Goal: Transaction & Acquisition: Purchase product/service

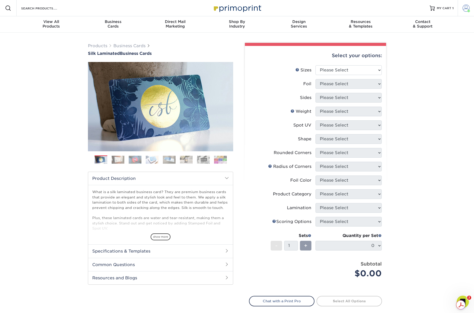
click at [464, 9] on span at bounding box center [466, 8] width 7 height 7
click at [414, 121] on div "Products Business Cards Silk Laminated Business Cards Previous Next" at bounding box center [237, 194] width 474 height 323
click at [332, 69] on select "Please Select 1.5" x 3.5" - Mini 1.75" x 3.5" - Mini 2" x 2" - Square 2" x 3" -…" at bounding box center [349, 70] width 66 height 10
select select "2.00x3.50"
click at [316, 65] on select "Please Select 1.5" x 3.5" - Mini 1.75" x 3.5" - Mini 2" x 2" - Square 2" x 3" -…" at bounding box center [349, 70] width 66 height 10
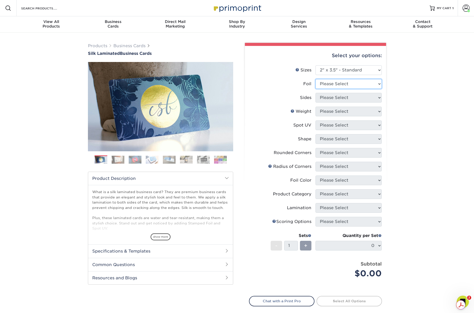
click at [337, 82] on select "Please Select Yes No" at bounding box center [349, 84] width 66 height 10
select select "0"
click at [316, 79] on select "Please Select Yes No" at bounding box center [349, 84] width 66 height 10
click at [332, 97] on select "Please Select Print Both Sides Print Front Only" at bounding box center [349, 98] width 66 height 10
select select "13abbda7-1d64-4f25-8bb2-c179b224825d"
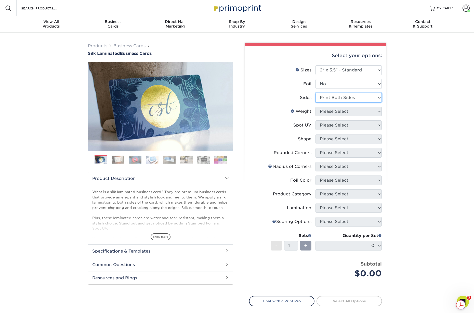
click at [316, 93] on select "Please Select Print Both Sides Print Front Only" at bounding box center [349, 98] width 66 height 10
click at [331, 109] on select "Please Select 16PT" at bounding box center [349, 112] width 66 height 10
select select "16PT"
click at [316, 107] on select "Please Select 16PT" at bounding box center [349, 112] width 66 height 10
click at [331, 126] on select "Please Select No Spot UV Front and Back (Both Sides) Front Only Back Only" at bounding box center [349, 125] width 66 height 10
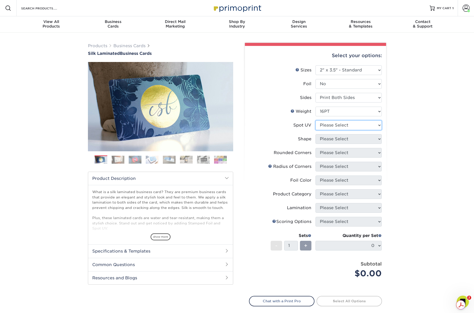
select select "3"
click at [316, 120] on select "Please Select No Spot UV Front and Back (Both Sides) Front Only Back Only" at bounding box center [349, 125] width 66 height 10
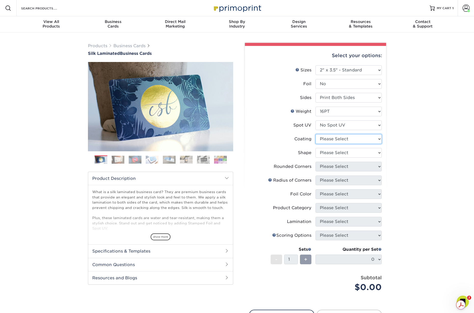
click at [329, 138] on select at bounding box center [349, 139] width 66 height 10
select select "3e7618de-abca-4bda-9f97-8b9129e913d8"
click at [316, 134] on select at bounding box center [349, 139] width 66 height 10
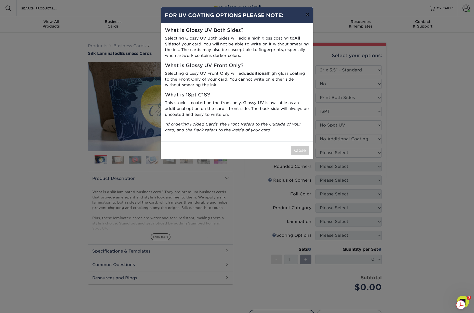
click at [307, 16] on button "×" at bounding box center [308, 14] width 12 height 14
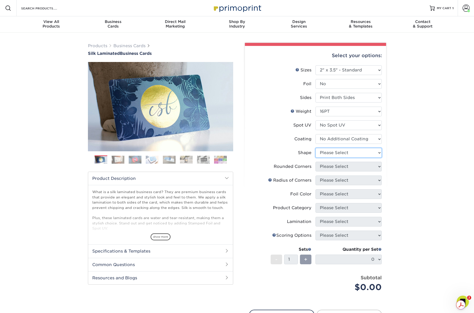
click at [330, 151] on select "Please Select Standard Oval" at bounding box center [349, 153] width 66 height 10
click at [330, 154] on select "Please Select Standard Oval" at bounding box center [349, 153] width 66 height 10
select select "standard"
click at [316, 148] on select "Please Select Standard Oval" at bounding box center [349, 153] width 66 height 10
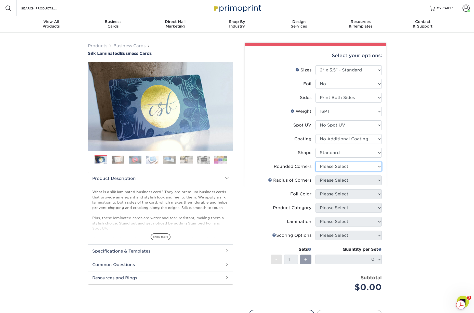
click at [331, 166] on select "Please Select Yes - Round 2 Corners Yes - Round 4 Corners No" at bounding box center [349, 167] width 66 height 10
select select "0"
click at [316, 162] on select "Please Select Yes - Round 2 Corners Yes - Round 4 Corners No" at bounding box center [349, 167] width 66 height 10
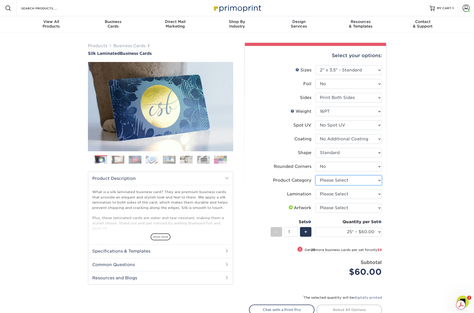
click at [331, 181] on select "Please Select Business Cards" at bounding box center [349, 180] width 66 height 10
select select "3b5148f1-0588-4f88-a218-97bcfdce65c1"
click at [316, 175] on select "Please Select Business Cards" at bounding box center [349, 180] width 66 height 10
click at [329, 193] on select "Please Select Silk" at bounding box center [349, 194] width 66 height 10
select select "ccacb42f-45f7-42d3-bbd3-7c8421cf37f0"
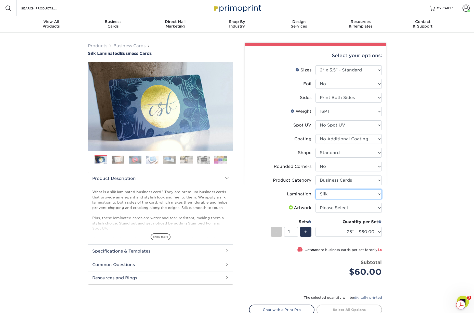
click at [316, 189] on select "Please Select Silk" at bounding box center [349, 194] width 66 height 10
click at [329, 209] on select "Please Select I will upload files I need a design - $100" at bounding box center [349, 208] width 66 height 10
select select "upload"
click at [316, 203] on select "Please Select I will upload files I need a design - $100" at bounding box center [349, 208] width 66 height 10
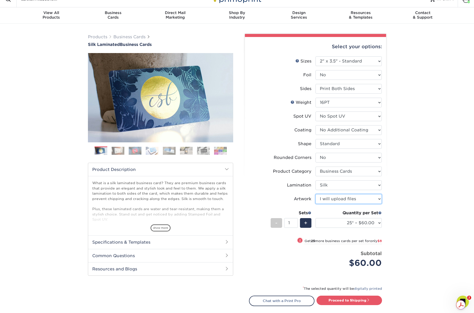
scroll to position [10, 0]
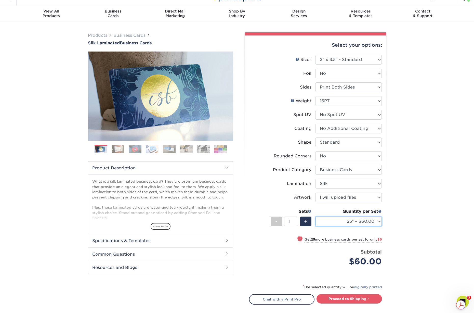
click at [357, 219] on select "25* – $60.00 50* – $68.00 75* – $76.00 100* – $84.00 250* – $92.00 500 – $96.00…" at bounding box center [349, 221] width 66 height 10
select select "500 – $96.00"
click at [316, 216] on select "25* – $60.00 50* – $68.00 75* – $76.00 100* – $84.00 250* – $92.00 500 – $96.00…" at bounding box center [349, 221] width 66 height 10
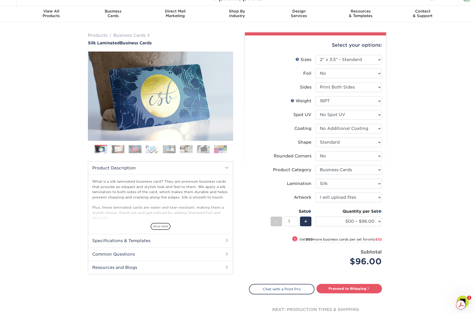
click at [400, 222] on div "Products Business Cards Silk Laminated Business Cards Previous Next" at bounding box center [237, 182] width 474 height 321
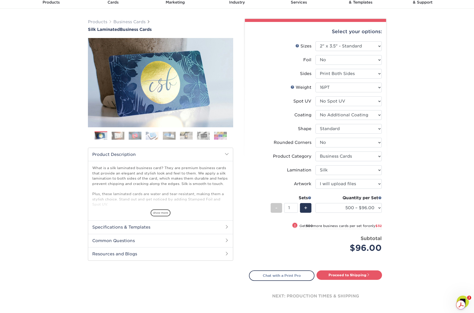
scroll to position [0, 0]
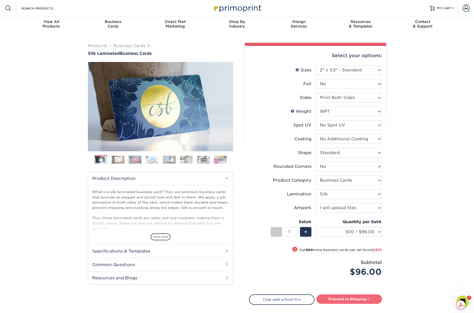
click at [351, 296] on link "Proceed to Shipping" at bounding box center [350, 298] width 66 height 9
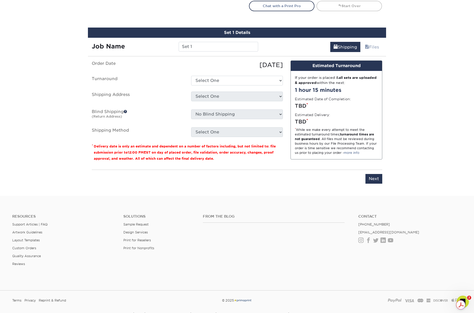
scroll to position [308, 0]
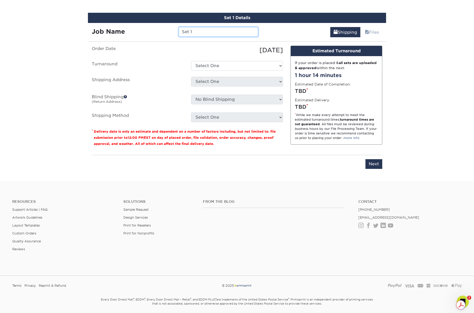
drag, startPoint x: 197, startPoint y: 31, endPoint x: 159, endPoint y: 29, distance: 38.6
click at [159, 29] on div "Job Name Set 1" at bounding box center [175, 32] width 174 height 10
type input "Kylar Hassevoort - ST6 Store Manager Cards"
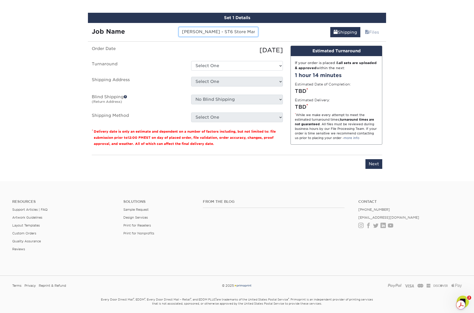
click at [228, 32] on input "Kylar Hassevoort - ST6 Store Manager Cards" at bounding box center [218, 32] width 79 height 10
click at [244, 32] on input "Kylar Hassevoort - ST6 Store Manager Cards" at bounding box center [218, 32] width 79 height 10
click at [213, 66] on select "Select One 2-4 Business Days 2 Day Next Business Day" at bounding box center [237, 66] width 92 height 10
select select "daeee239-1cf4-403f-860f-e366b9ee29d2"
click at [191, 61] on select "Select One 2-4 Business Days 2 Day Next Business Day" at bounding box center [237, 66] width 92 height 10
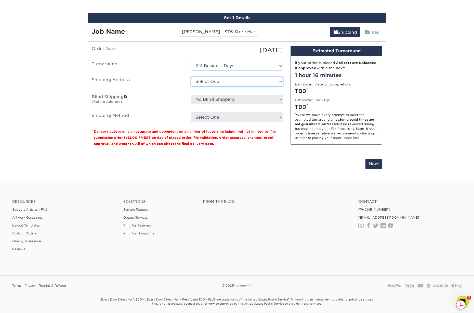
click at [210, 81] on select "Select One Bluffton, OH EPS EPS- Hudsonville JIS Tire Lebanon, TN Mobile Pallet…" at bounding box center [237, 82] width 92 height 10
select select "217307"
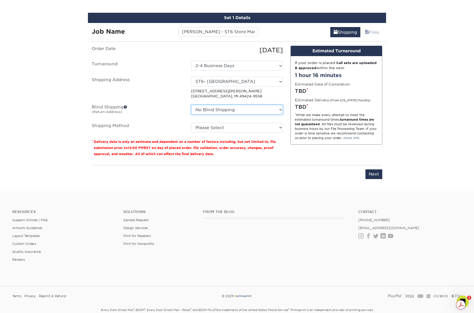
click at [202, 109] on select "No Blind Shipping Bluffton, OH EPS EPS- Hudsonville JIS Tire Lebanon, TN Mobile…" at bounding box center [237, 110] width 92 height 10
select select "263254"
click at [191, 105] on select "No Blind Shipping Bluffton, OH EPS EPS- Hudsonville JIS Tire Lebanon, TN Mobile…" at bounding box center [237, 110] width 92 height 10
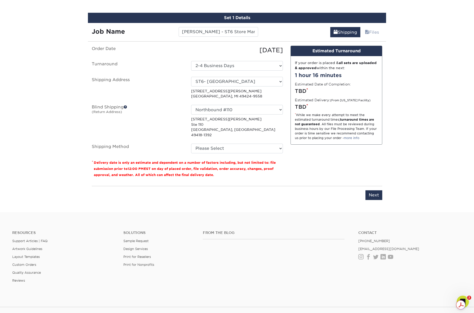
click at [157, 121] on label "Blind Shipping (Return Address)" at bounding box center [137, 121] width 99 height 33
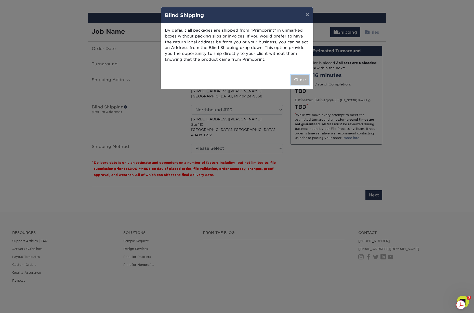
click at [299, 78] on button "Close" at bounding box center [300, 80] width 18 height 10
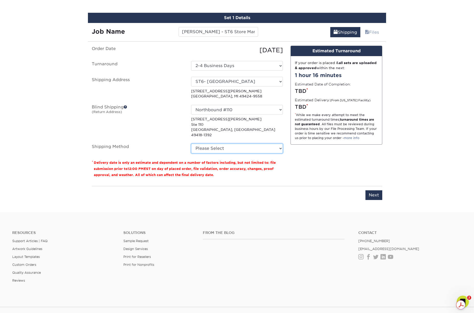
click at [222, 145] on select "Please Select Ground Shipping (+$8.96) 3 Day Shipping Service (+$15.33) 2 Day A…" at bounding box center [237, 149] width 92 height 10
select select "03"
click at [191, 144] on select "Please Select Ground Shipping (+$8.96) 3 Day Shipping Service (+$15.33) 2 Day A…" at bounding box center [237, 149] width 92 height 10
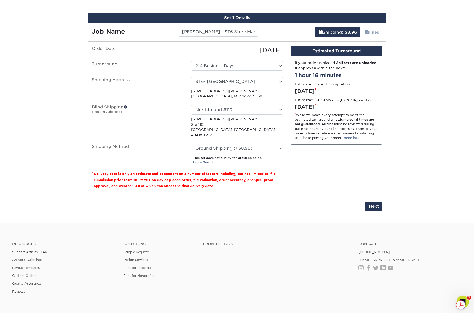
click at [313, 164] on div "Design Estimated Turnaround If your order is placed & all sets are uploaded & a…" at bounding box center [336, 119] width 99 height 147
click at [223, 66] on select "Select One 2-4 Business Days 2 Day Next Business Day" at bounding box center [237, 66] width 92 height 10
click at [289, 176] on div "Design Estimated Turnaround If your order is placed & all sets are uploaded & a…" at bounding box center [336, 119] width 99 height 147
click at [183, 31] on input "Kylar Hassevoort - ST6 Store Manager Cards" at bounding box center [218, 32] width 79 height 10
click at [243, 30] on input "WT - Kylar Hassevoort - ST6 Store Manager Cards" at bounding box center [218, 32] width 79 height 10
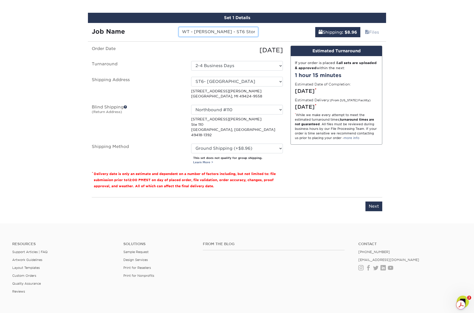
scroll to position [0, 34]
type input "WT - Kylar Hassevoort - ST6 Store Manager Cards"
click at [319, 174] on div "Design Estimated Turnaround If your order is placed & all sets are uploaded & a…" at bounding box center [336, 119] width 99 height 147
click at [377, 201] on input "Next" at bounding box center [374, 206] width 17 height 10
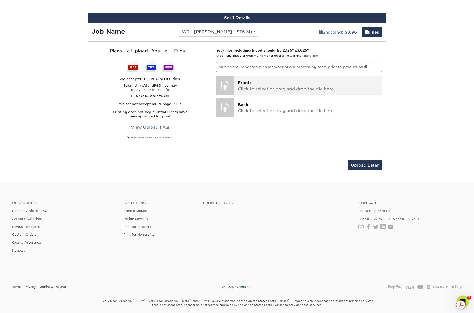
click at [252, 84] on p "Front: Click to select or drag and drop the file here." at bounding box center [308, 86] width 141 height 12
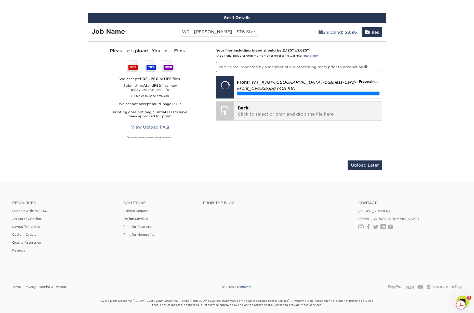
click at [266, 109] on p "Back: Click to select or drag and drop the file here." at bounding box center [308, 111] width 141 height 12
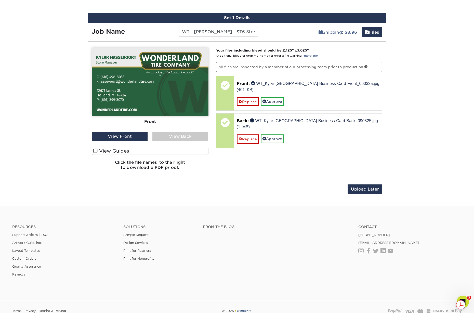
click at [167, 136] on div "View Back" at bounding box center [180, 137] width 56 height 10
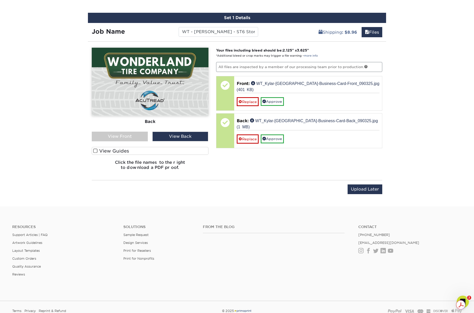
click at [134, 134] on div "View Front" at bounding box center [120, 137] width 56 height 10
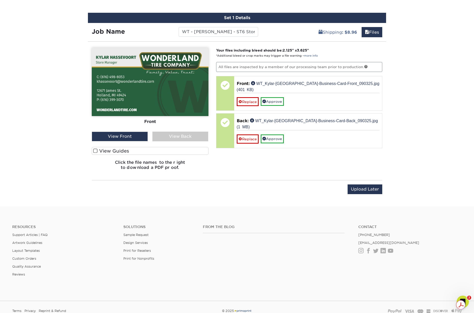
click at [169, 136] on div "View Back" at bounding box center [180, 137] width 56 height 10
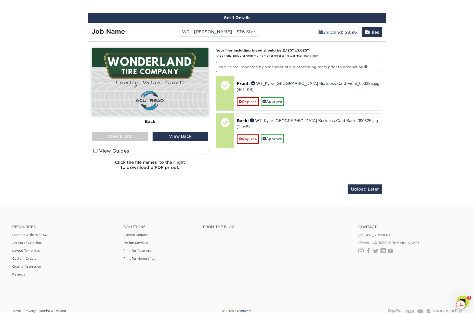
click at [134, 133] on div "View Front" at bounding box center [120, 137] width 56 height 10
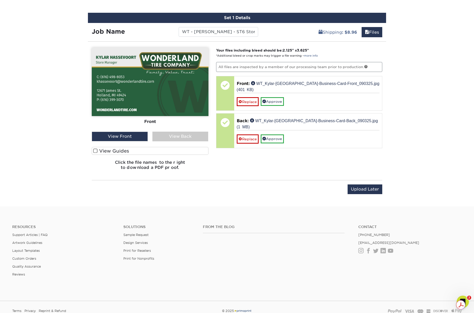
click at [163, 136] on div "View Back" at bounding box center [180, 137] width 56 height 10
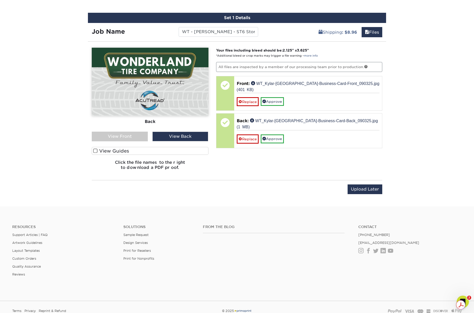
click at [143, 135] on div "View Front" at bounding box center [120, 137] width 56 height 10
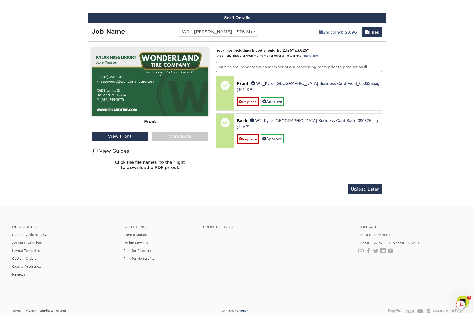
click at [180, 138] on div "View Back" at bounding box center [180, 137] width 56 height 10
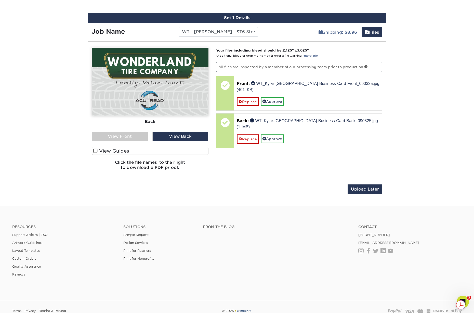
click at [111, 150] on label "View Guides" at bounding box center [150, 151] width 117 height 8
click at [0, 0] on input "View Guides" at bounding box center [0, 0] width 0 height 0
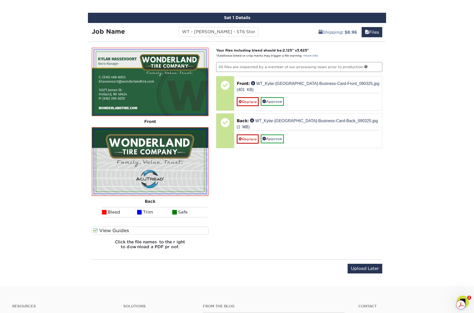
click at [103, 228] on label "View Guides" at bounding box center [150, 230] width 117 height 8
click at [0, 0] on input "View Guides" at bounding box center [0, 0] width 0 height 0
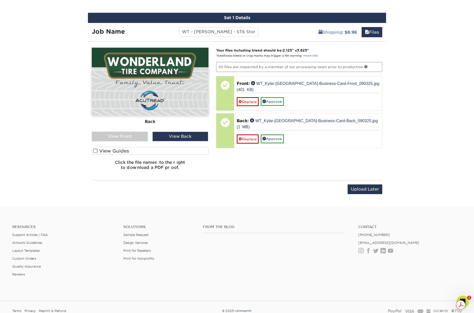
click at [115, 150] on label "View Guides" at bounding box center [150, 151] width 117 height 8
click at [0, 0] on input "View Guides" at bounding box center [0, 0] width 0 height 0
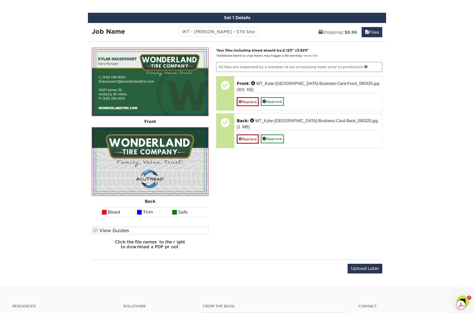
click at [109, 227] on label "View Guides" at bounding box center [150, 230] width 117 height 8
click at [0, 0] on input "View Guides" at bounding box center [0, 0] width 0 height 0
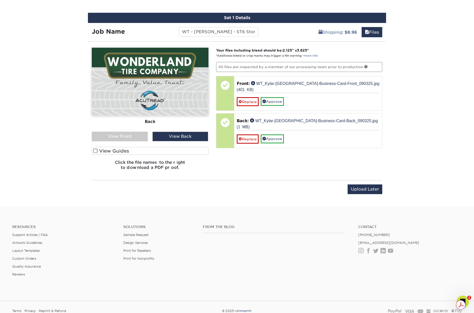
click at [130, 136] on div "View Front" at bounding box center [120, 137] width 56 height 10
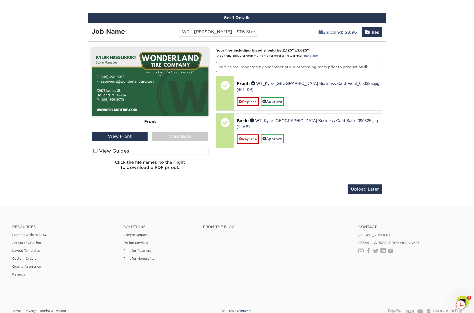
click at [149, 150] on label "View Guides" at bounding box center [150, 151] width 117 height 8
click at [0, 0] on input "View Guides" at bounding box center [0, 0] width 0 height 0
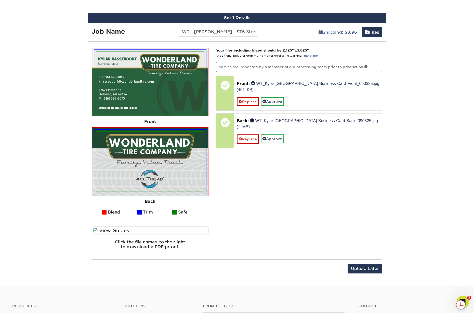
click at [118, 229] on label "View Guides" at bounding box center [150, 230] width 117 height 8
click at [0, 0] on input "View Guides" at bounding box center [0, 0] width 0 height 0
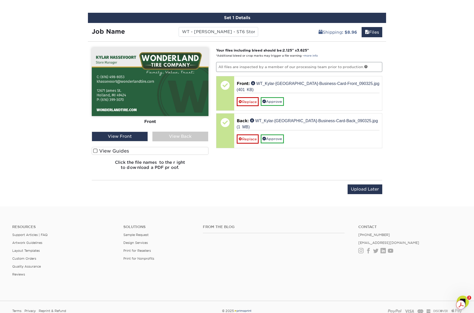
click at [165, 134] on div "View Back" at bounding box center [180, 137] width 56 height 10
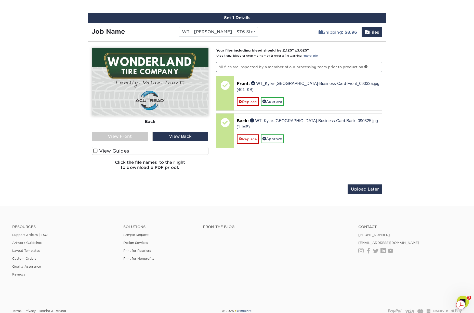
click at [130, 137] on div "View Front" at bounding box center [120, 137] width 56 height 10
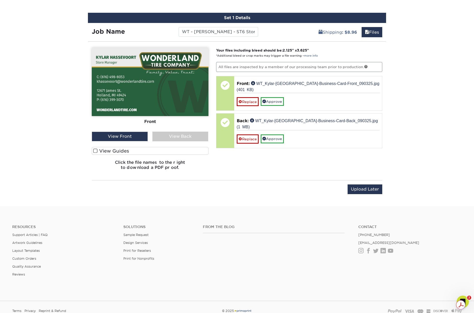
click at [291, 159] on div "Your files including bleed should be: 2.125 " x 3.625 " *Additional bleed or cr…" at bounding box center [299, 111] width 174 height 126
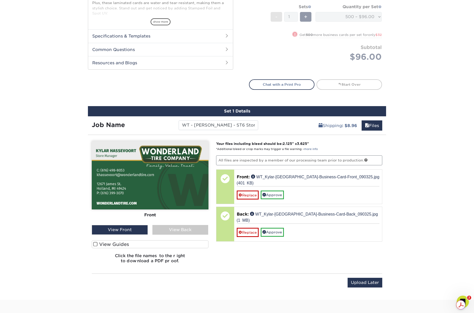
scroll to position [186, 0]
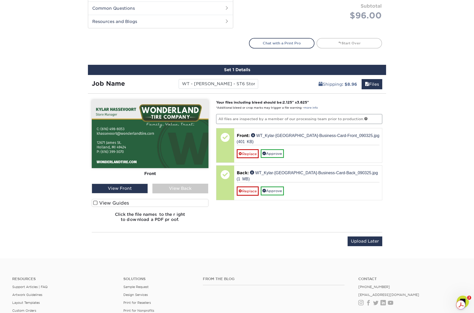
click at [256, 224] on div "Your files including bleed should be: 2.125 " x 3.625 " *Additional bleed or cr…" at bounding box center [299, 163] width 174 height 126
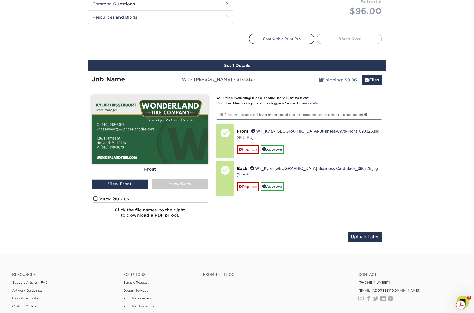
scroll to position [261, 0]
click at [359, 203] on div "Your files including bleed should be: 2.125 " x 3.625 " *Additional bleed or cr…" at bounding box center [299, 158] width 174 height 126
click at [195, 187] on div "View Back" at bounding box center [180, 184] width 56 height 10
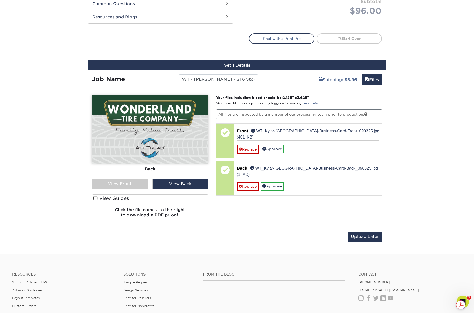
click at [223, 199] on div "Your files including bleed should be: 2.125 " x 3.625 " *Additional bleed or cr…" at bounding box center [299, 158] width 174 height 126
click at [373, 236] on input "Upload Later" at bounding box center [365, 237] width 35 height 10
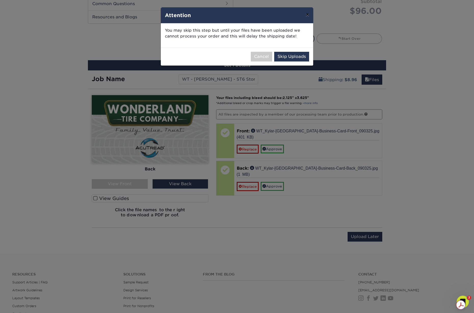
click at [308, 17] on button "×" at bounding box center [308, 14] width 12 height 14
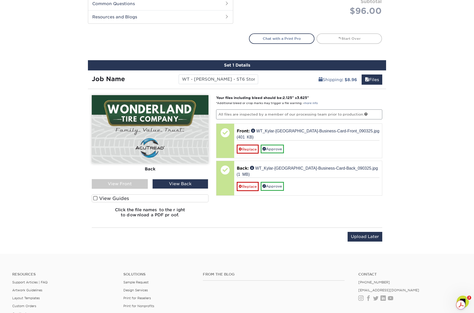
click at [400, 113] on div "Products Business Cards Silk Laminated Business Cards Previous Next" at bounding box center [237, 13] width 474 height 482
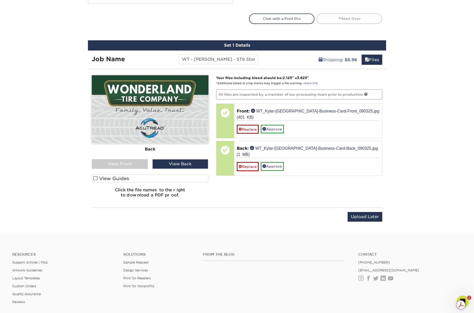
scroll to position [283, 0]
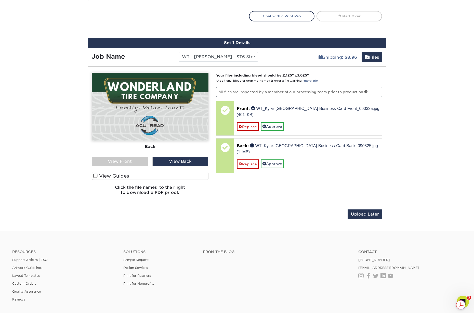
click at [382, 173] on div "Your files including bleed should be: 2.125 " x 3.625 " *Additional bleed or cr…" at bounding box center [299, 136] width 174 height 126
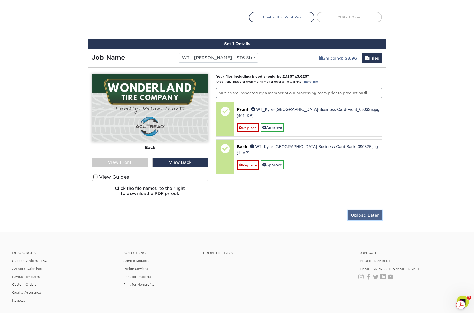
click at [374, 214] on input "Upload Later" at bounding box center [365, 215] width 35 height 10
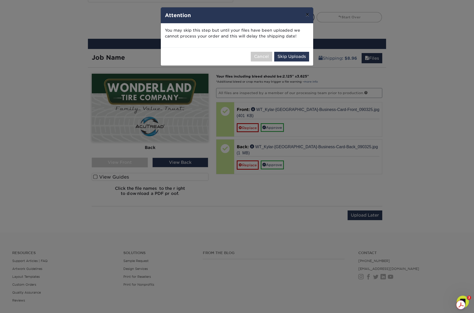
click at [308, 17] on button "×" at bounding box center [308, 14] width 12 height 14
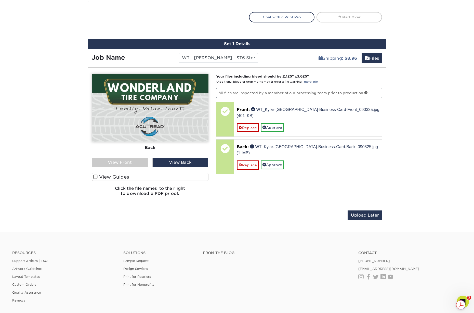
click at [260, 182] on div "Your files including bleed should be: 2.125 " x 3.625 " *Additional bleed or cr…" at bounding box center [299, 137] width 174 height 126
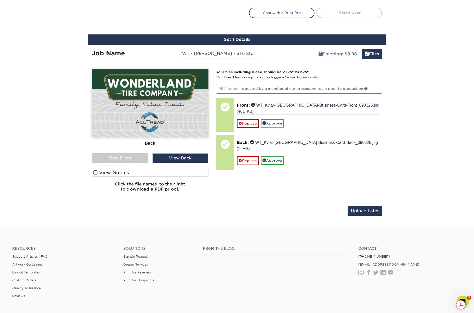
scroll to position [289, 0]
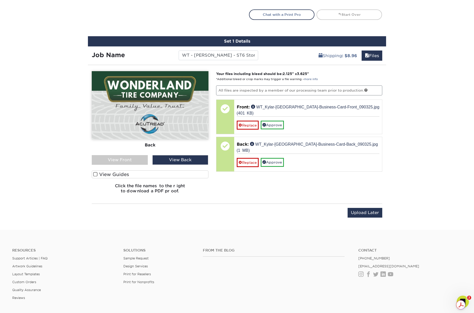
scroll to position [285, 0]
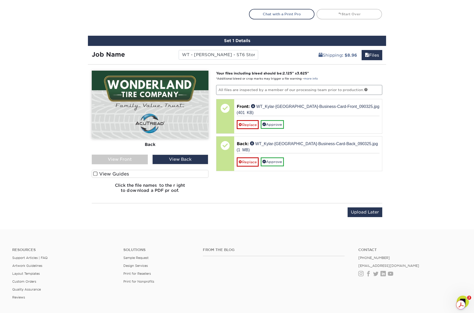
click at [374, 55] on link "Files" at bounding box center [372, 55] width 21 height 10
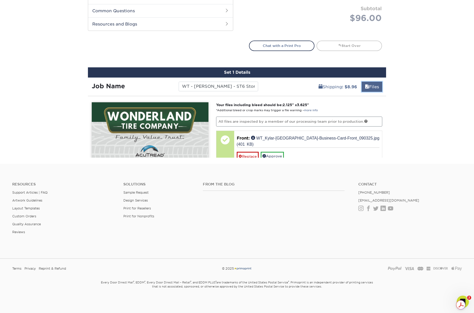
scroll to position [192, 0]
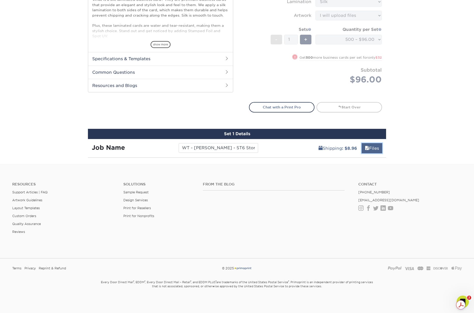
click at [372, 147] on link "Files" at bounding box center [372, 148] width 21 height 10
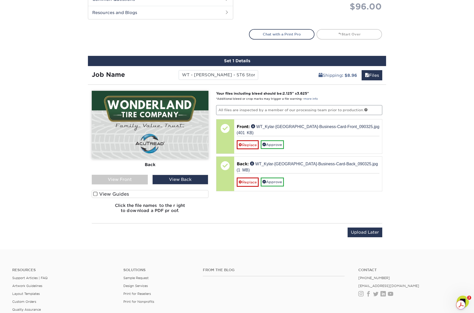
scroll to position [264, 0]
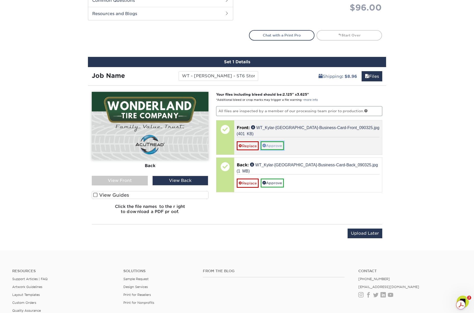
click at [270, 141] on link "Approve" at bounding box center [272, 145] width 23 height 9
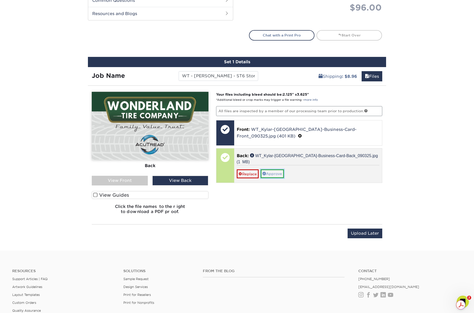
click at [271, 169] on link "Approve" at bounding box center [272, 173] width 23 height 9
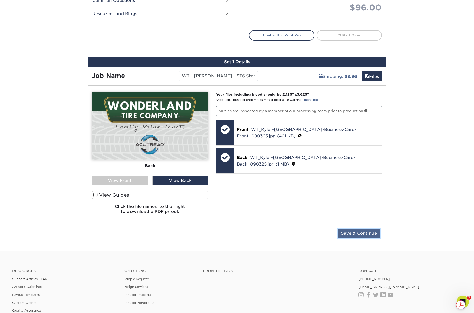
click at [360, 231] on input "Save & Continue" at bounding box center [359, 233] width 43 height 10
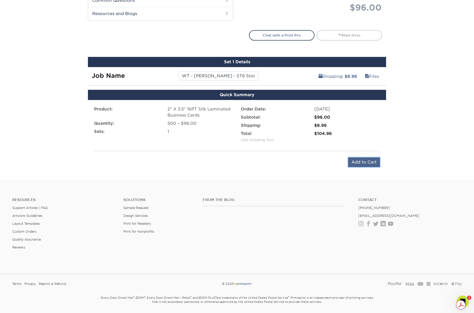
click at [367, 160] on input "Add to Cart" at bounding box center [364, 162] width 32 height 10
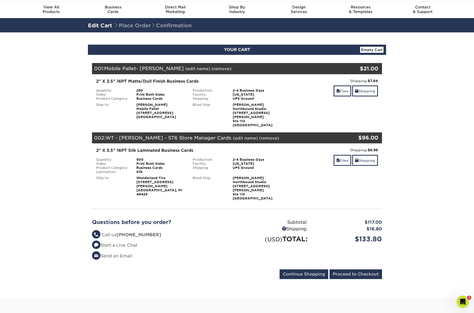
scroll to position [12, 0]
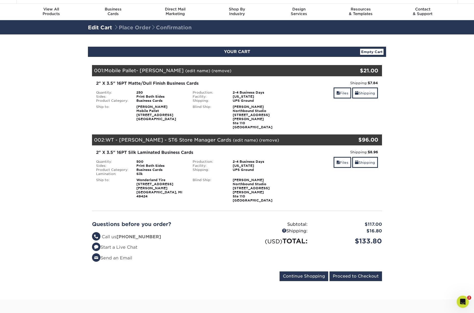
click at [453, 115] on section "YOUR CART Empty Cart Your Cart is Empty View Account Active Orders Order Histor…" at bounding box center [237, 166] width 474 height 265
click at [30, 117] on section "YOUR CART Empty Cart Your Cart is Empty View Account Active Orders Order Histor…" at bounding box center [237, 166] width 474 height 265
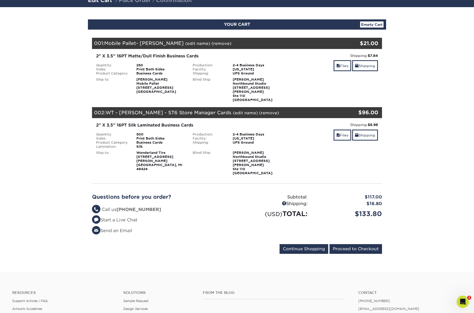
scroll to position [34, 0]
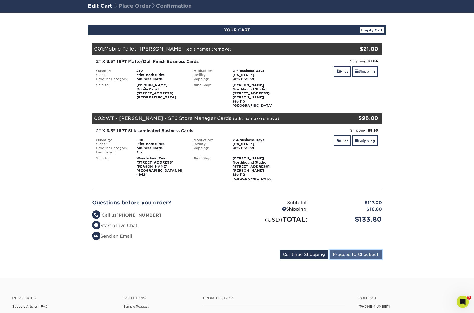
click at [363, 250] on input "Proceed to Checkout" at bounding box center [356, 255] width 53 height 10
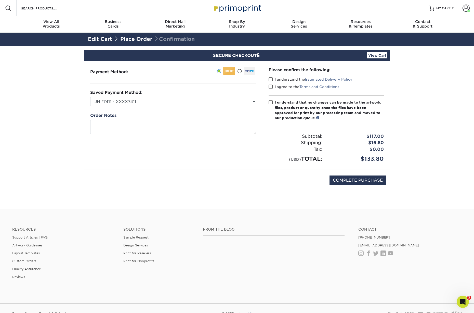
click at [270, 79] on span at bounding box center [271, 79] width 4 height 5
click at [0, 0] on input "I understand the Estimated Delivery Policy" at bounding box center [0, 0] width 0 height 0
click at [270, 86] on span at bounding box center [271, 86] width 4 height 5
click at [0, 0] on input "I agree to the Terms and Conditions" at bounding box center [0, 0] width 0 height 0
click at [271, 102] on span at bounding box center [271, 102] width 4 height 5
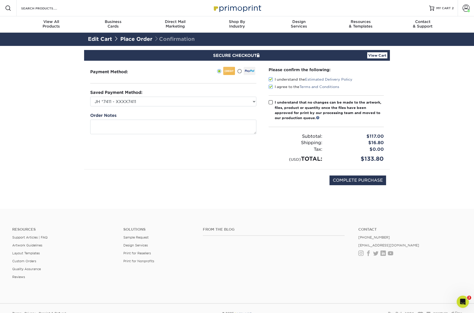
click at [0, 0] on input "I understand that no changes can be made to the artwork, files, product or quan…" at bounding box center [0, 0] width 0 height 0
click at [143, 40] on link "Place Order" at bounding box center [136, 39] width 32 height 6
click at [270, 80] on span at bounding box center [271, 79] width 4 height 5
click at [0, 0] on input "I understand the Estimated Delivery Policy" at bounding box center [0, 0] width 0 height 0
click at [270, 88] on span at bounding box center [271, 86] width 4 height 5
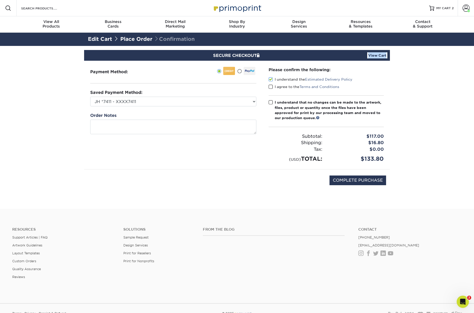
click at [0, 0] on input "I agree to the Terms and Conditions" at bounding box center [0, 0] width 0 height 0
click at [270, 103] on span at bounding box center [271, 102] width 4 height 5
click at [0, 0] on input "I understand that no changes can be made to the artwork, files, product or quan…" at bounding box center [0, 0] width 0 height 0
click at [270, 143] on div "Shipping:" at bounding box center [295, 142] width 61 height 7
click at [264, 139] on div "Please confirm the following: I understand the Estimated Delivery Policy I agre…" at bounding box center [326, 115] width 127 height 108
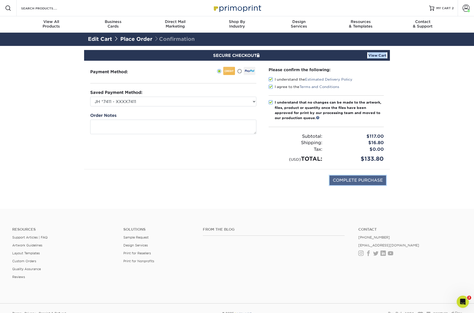
click at [350, 182] on input "COMPLETE PURCHASE" at bounding box center [358, 180] width 57 height 10
type input "PROCESSING, PLEASE WAIT..."
click at [423, 139] on section "SECURE CHECKOUT View Cart Payment Method: Saved Payment Method:" at bounding box center [237, 127] width 474 height 163
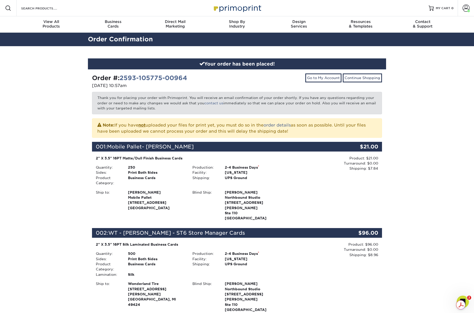
click at [64, 146] on div "Your order has been placed! Order #: 2593-105775-00964 [DATE] 10:57am Go to My …" at bounding box center [237, 226] width 474 height 361
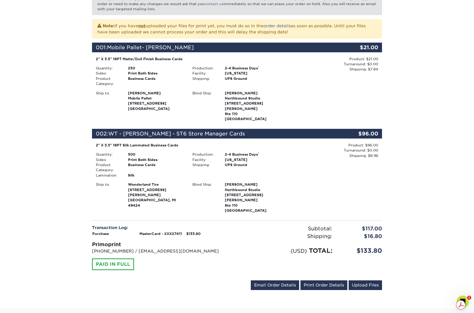
scroll to position [99, 0]
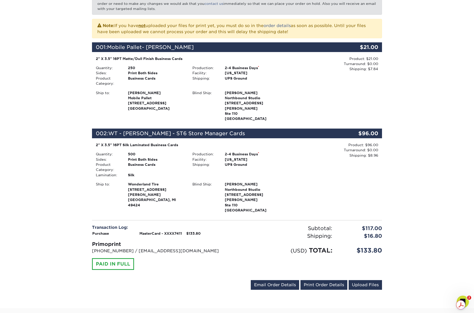
click at [78, 167] on div "Your order has been placed! Order #: 2593-105775-00964 09/03/2025 10:57am Go to…" at bounding box center [237, 127] width 474 height 361
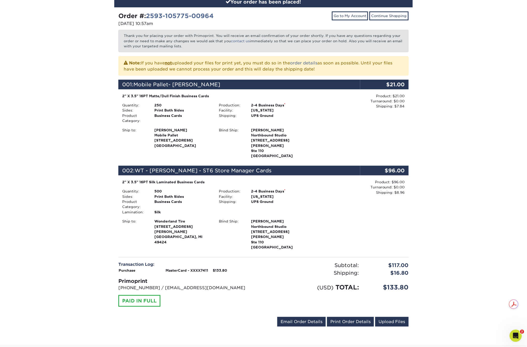
scroll to position [0, 0]
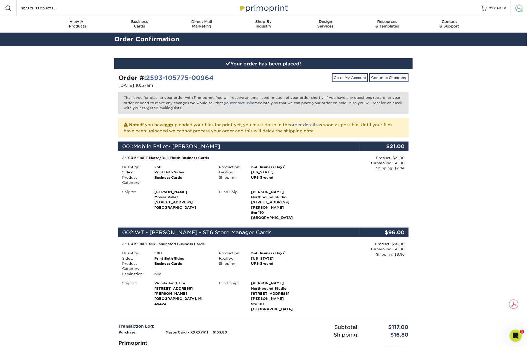
click at [474, 8] on link "Account" at bounding box center [518, 8] width 16 height 16
click at [465, 66] on link "Logout" at bounding box center [489, 69] width 64 height 6
